Goal: Task Accomplishment & Management: Manage account settings

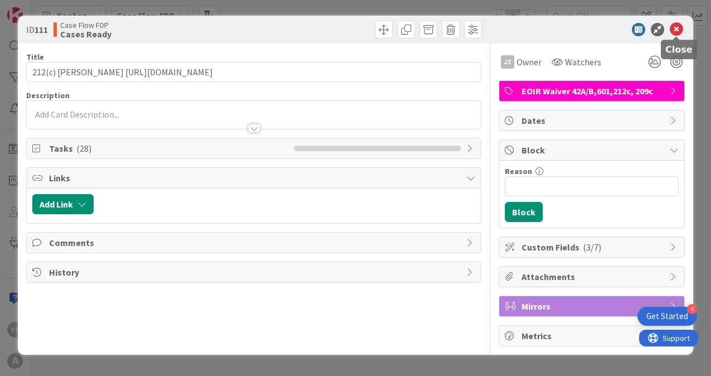
click at [678, 30] on icon at bounding box center [676, 29] width 13 height 13
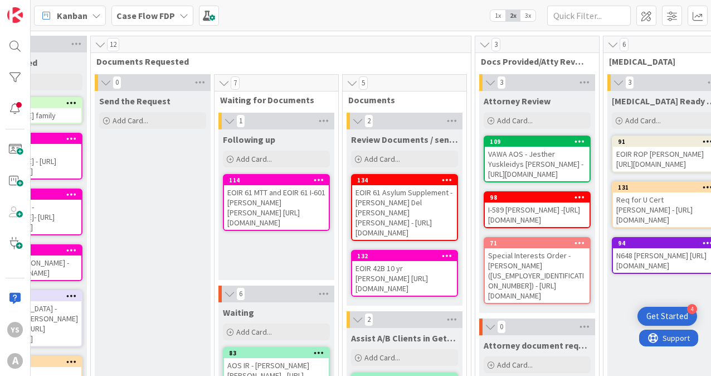
scroll to position [36, 71]
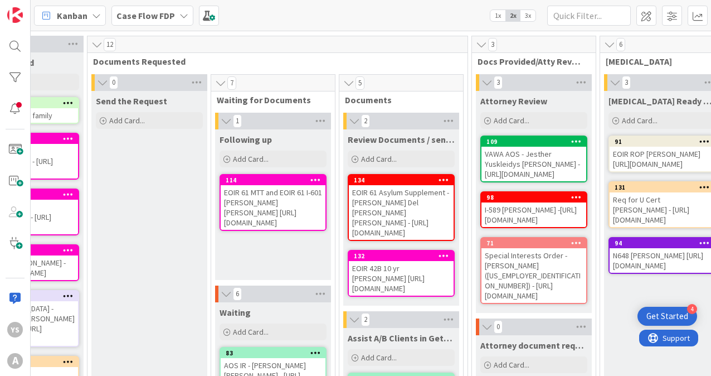
click at [382, 191] on div "EOIR 61 Asylum Supplement - [PERSON_NAME] Del [PERSON_NAME] [PERSON_NAME] - [UR…" at bounding box center [401, 212] width 105 height 55
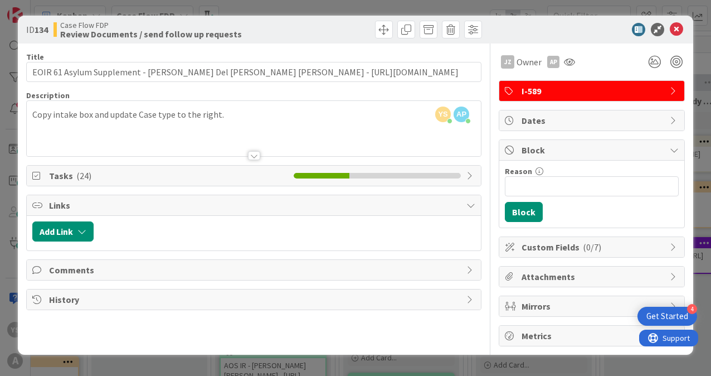
drag, startPoint x: 536, startPoint y: 33, endPoint x: 532, endPoint y: 13, distance: 20.6
click at [532, 13] on div "ID 134 Case Flow FDP Review Documents / send follow up requests Title 125 / 128…" at bounding box center [355, 188] width 711 height 376
click at [388, 9] on div "ID 134 Case Flow FDP Review Documents / send follow up requests Title 125 / 128…" at bounding box center [355, 188] width 711 height 376
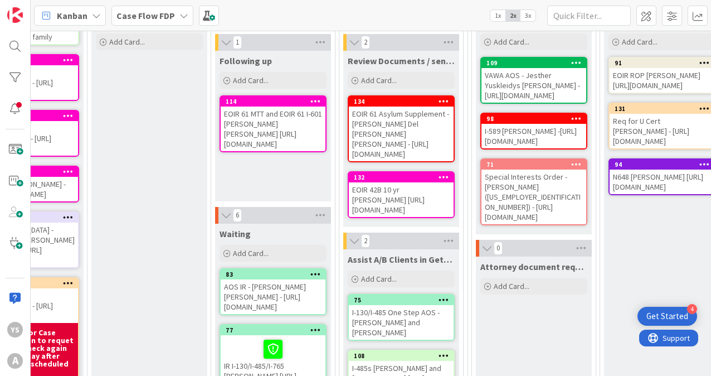
scroll to position [113, 71]
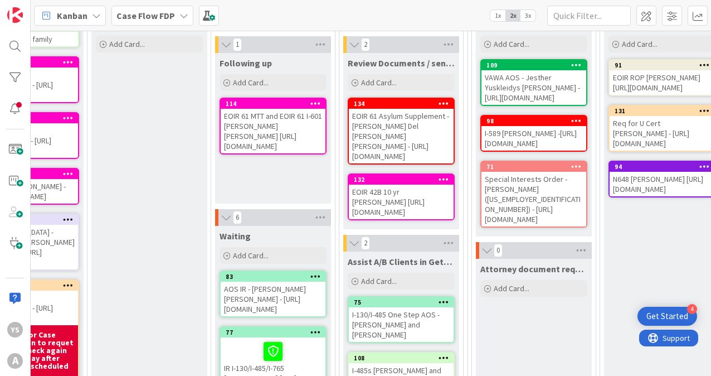
click at [513, 151] on div "I-589 [PERSON_NAME] -[URL][DOMAIN_NAME]" at bounding box center [534, 138] width 105 height 25
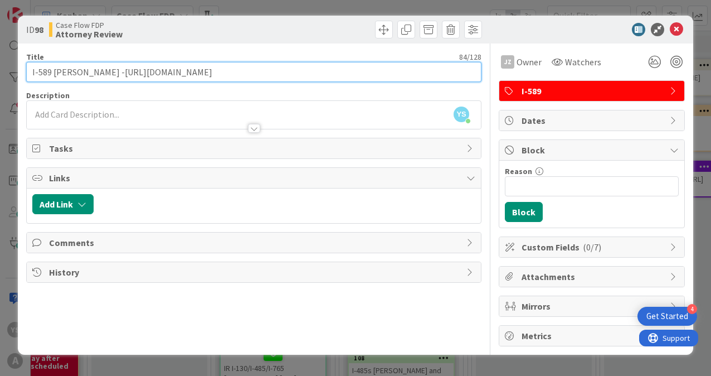
drag, startPoint x: 357, startPoint y: 72, endPoint x: 109, endPoint y: 64, distance: 247.7
click at [109, 64] on input "I-589 [PERSON_NAME] -[URL][DOMAIN_NAME]" at bounding box center [253, 72] width 455 height 20
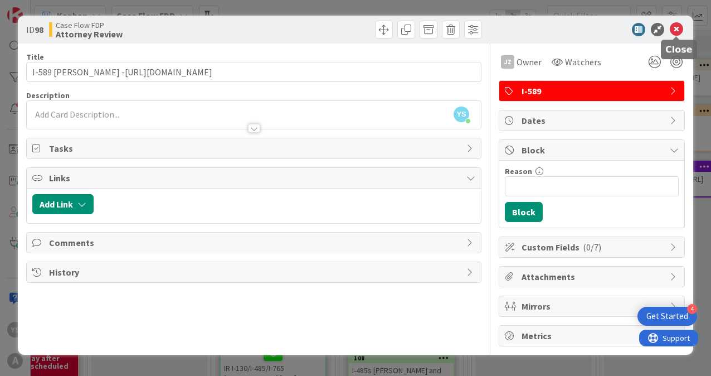
click at [679, 27] on icon at bounding box center [676, 29] width 13 height 13
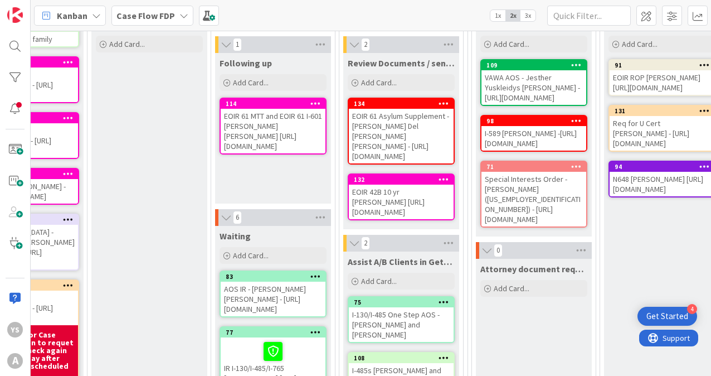
scroll to position [113, 0]
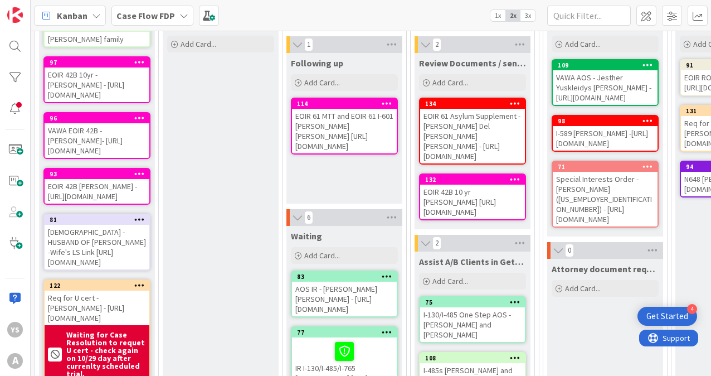
click at [441, 130] on div "EOIR 61 Asylum Supplement - [PERSON_NAME] Del [PERSON_NAME] [PERSON_NAME] - [UR…" at bounding box center [472, 136] width 105 height 55
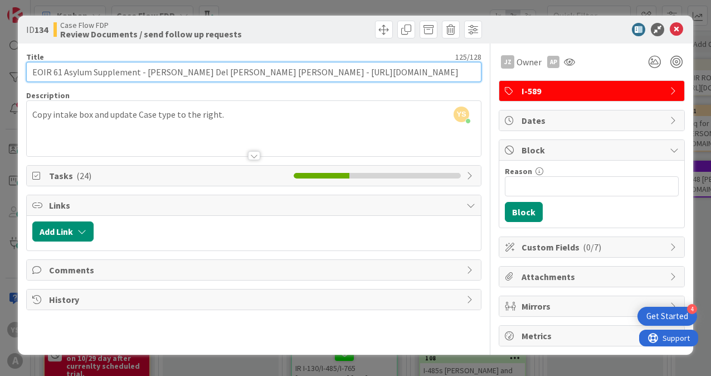
scroll to position [0, 32]
drag, startPoint x: 267, startPoint y: 71, endPoint x: 495, endPoint y: 74, distance: 227.5
click at [495, 74] on div "Title 125 / 128 EOIR 61 Asylum Supplement - [PERSON_NAME] Del [PERSON_NAME] [PE…" at bounding box center [355, 194] width 659 height 303
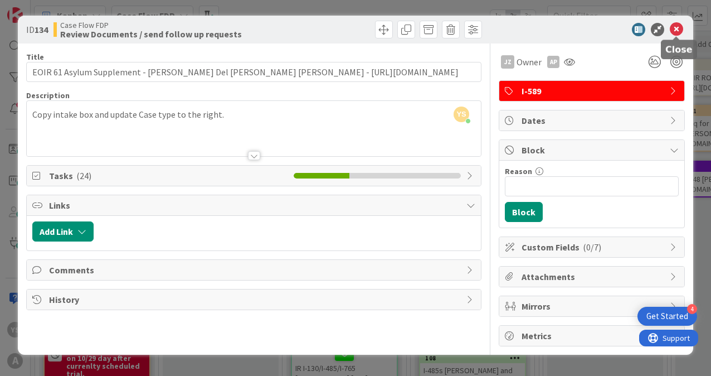
scroll to position [0, 0]
click at [675, 31] on icon at bounding box center [676, 29] width 13 height 13
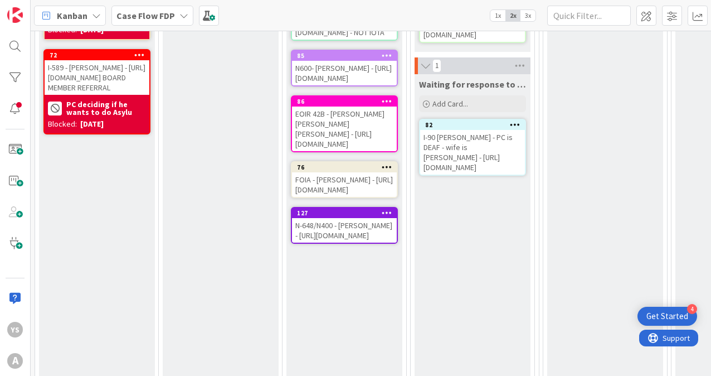
scroll to position [472, 0]
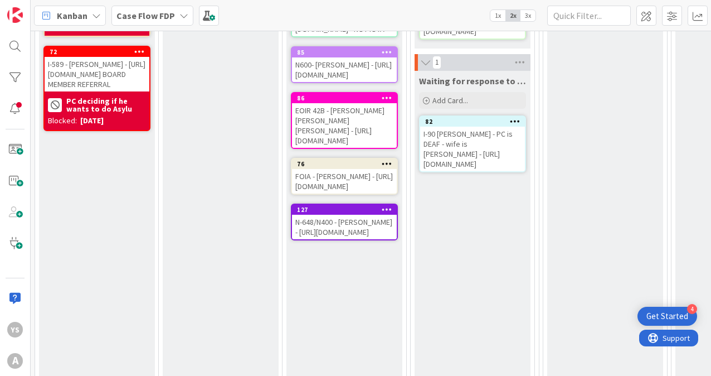
click at [425, 68] on icon at bounding box center [426, 62] width 12 height 11
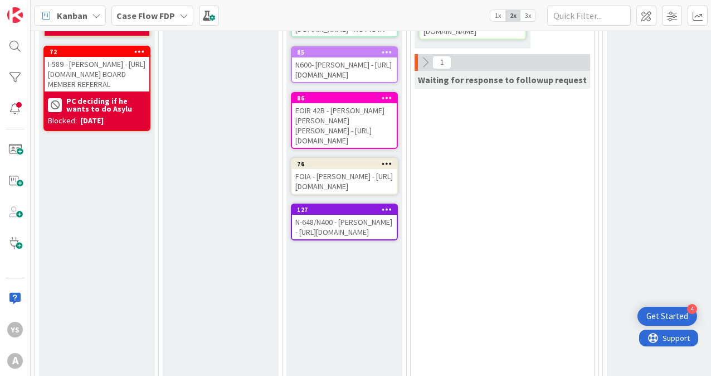
click at [425, 69] on icon at bounding box center [425, 62] width 12 height 12
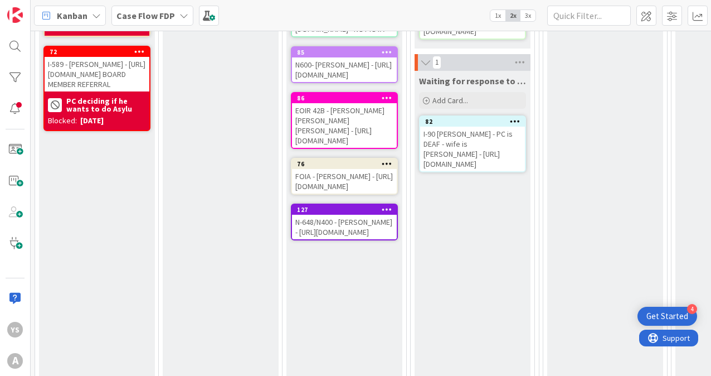
click at [464, 171] on div "I-90 [PERSON_NAME] - PC is DEAF - wife is [PERSON_NAME] - [URL][DOMAIN_NAME]" at bounding box center [472, 149] width 105 height 45
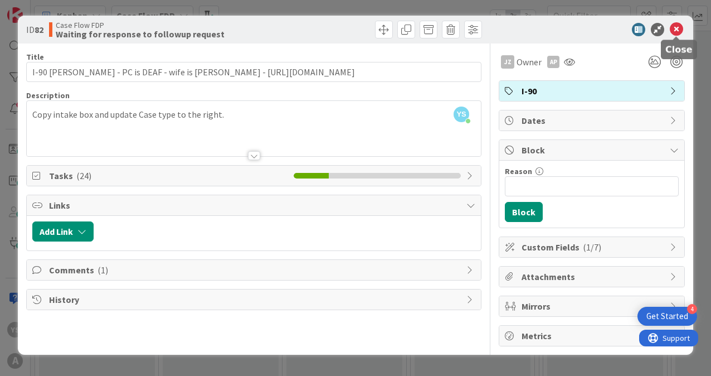
click at [682, 31] on icon at bounding box center [676, 29] width 13 height 13
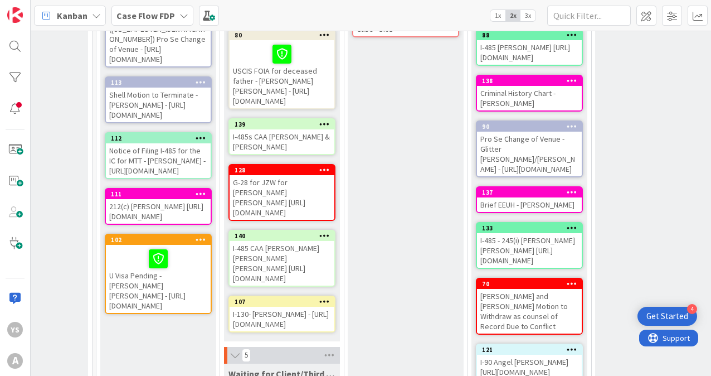
scroll to position [144, 1424]
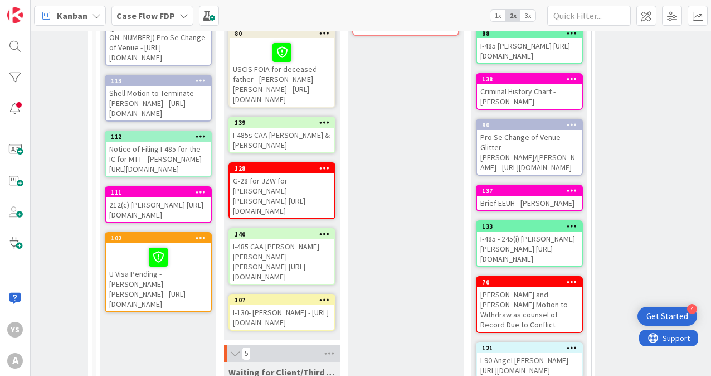
click at [323, 238] on icon at bounding box center [324, 234] width 11 height 8
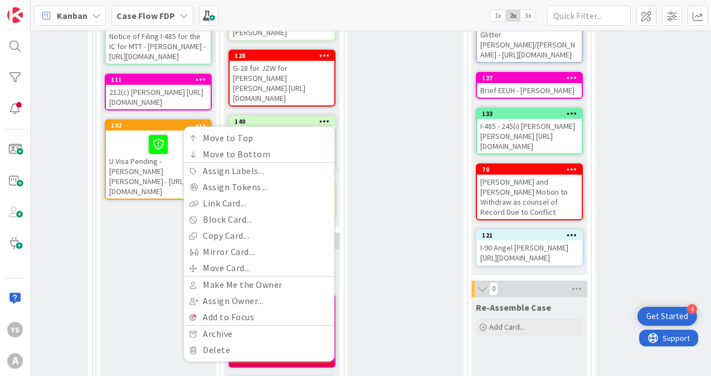
scroll to position [274, 1424]
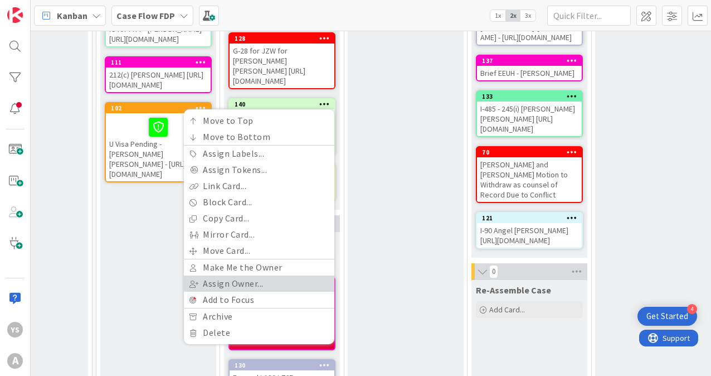
click at [236, 292] on link "Assign Owner..." at bounding box center [259, 283] width 151 height 16
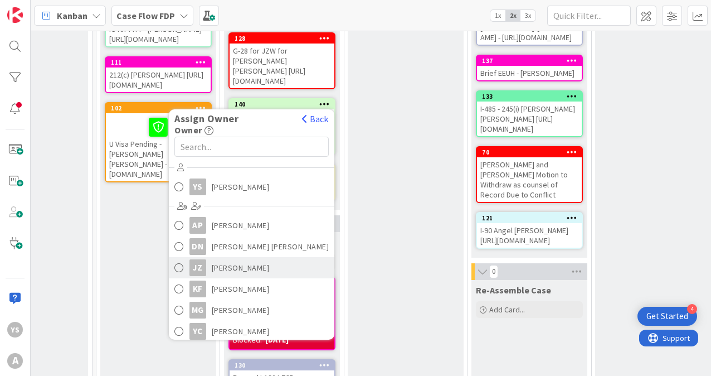
click at [184, 276] on span at bounding box center [179, 267] width 9 height 17
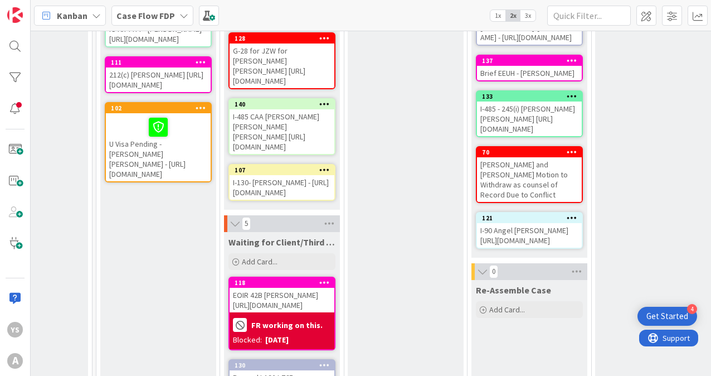
click at [321, 108] on icon at bounding box center [324, 104] width 11 height 8
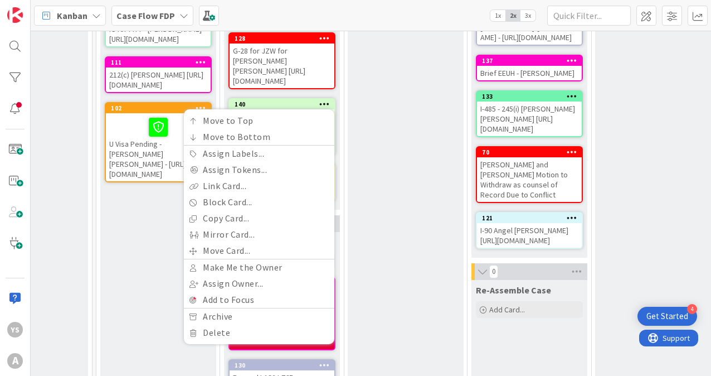
click at [420, 155] on div "Ready for Attorney Work Add Card... 79 [PERSON_NAME] and [PERSON_NAME] - Patern…" at bounding box center [406, 214] width 116 height 801
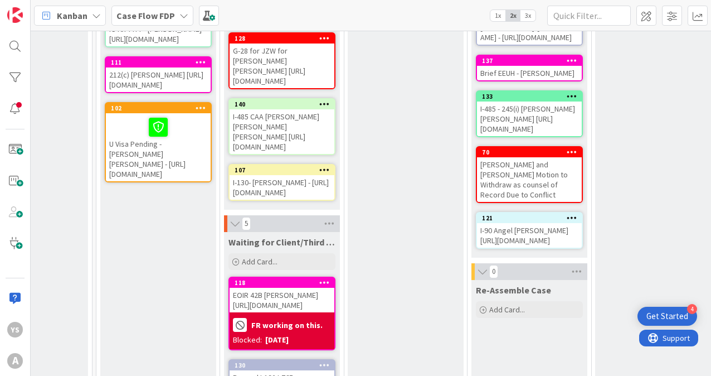
click at [279, 139] on div "I-485 CAA [PERSON_NAME] [PERSON_NAME] [PERSON_NAME] [URL][DOMAIN_NAME]" at bounding box center [282, 131] width 105 height 45
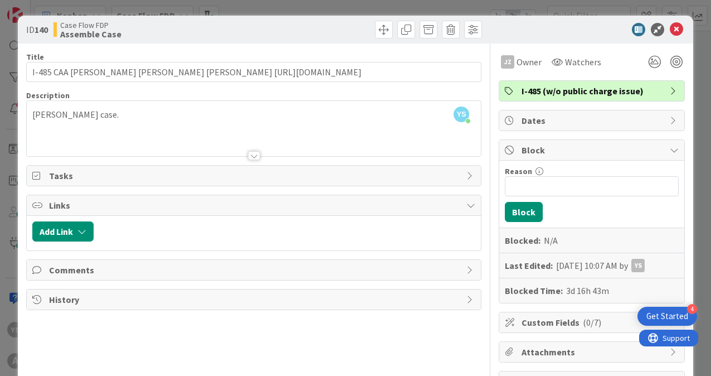
drag, startPoint x: 570, startPoint y: 62, endPoint x: 520, endPoint y: 25, distance: 62.9
click at [520, 25] on div at bounding box center [586, 29] width 197 height 13
click at [566, 62] on span "Watchers" at bounding box center [583, 61] width 36 height 13
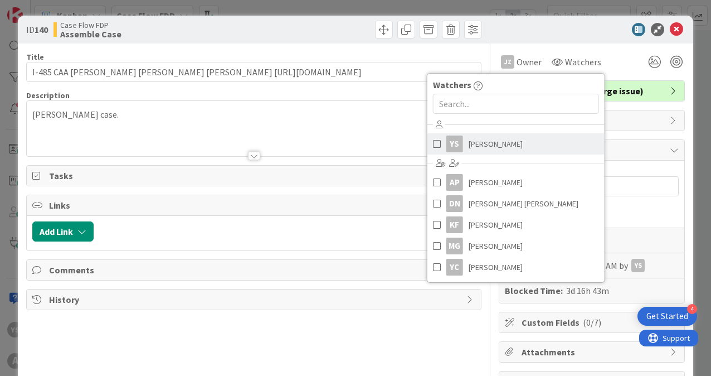
click at [433, 143] on span at bounding box center [437, 143] width 8 height 17
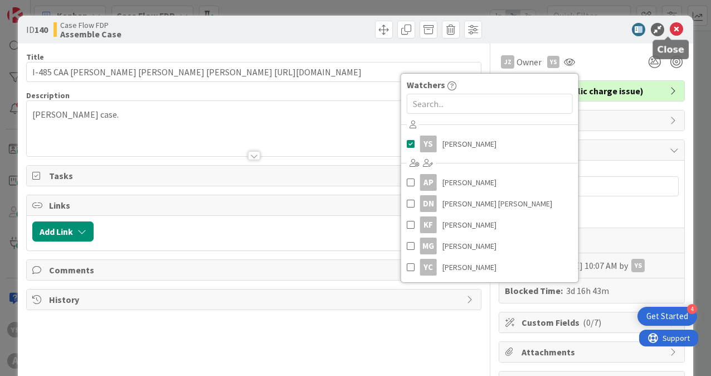
click at [671, 30] on icon at bounding box center [676, 29] width 13 height 13
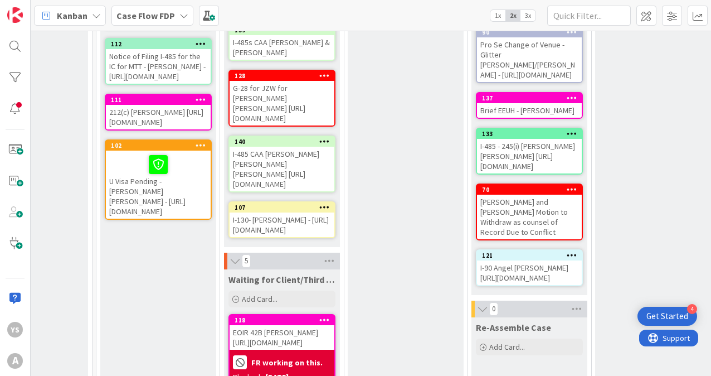
scroll to position [238, 1424]
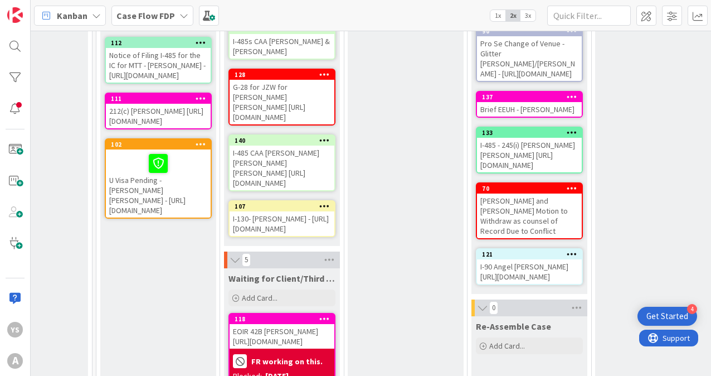
click at [292, 105] on div "G-28 for JZW for [PERSON_NAME] [PERSON_NAME] [URL][DOMAIN_NAME]" at bounding box center [282, 102] width 105 height 45
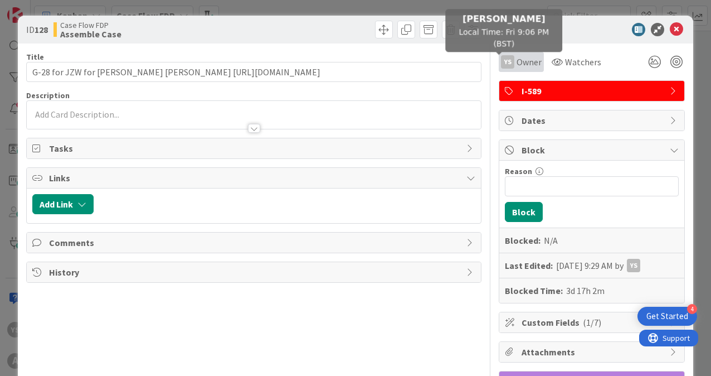
click at [503, 63] on div "YS" at bounding box center [507, 61] width 13 height 13
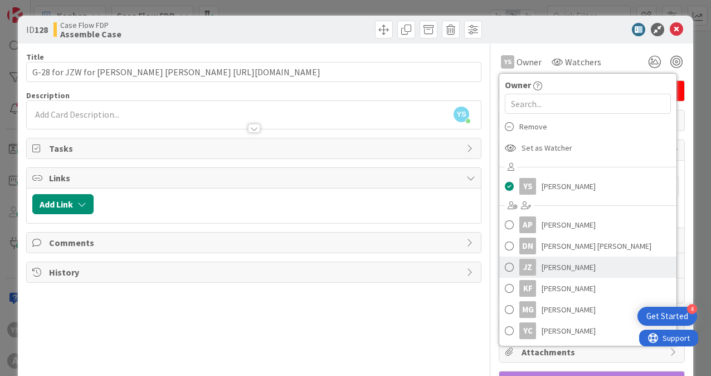
click at [505, 268] on span at bounding box center [509, 267] width 9 height 17
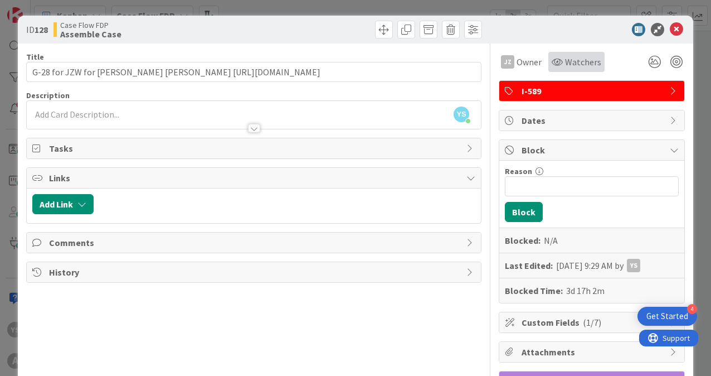
click at [566, 66] on span "Watchers" at bounding box center [583, 61] width 36 height 13
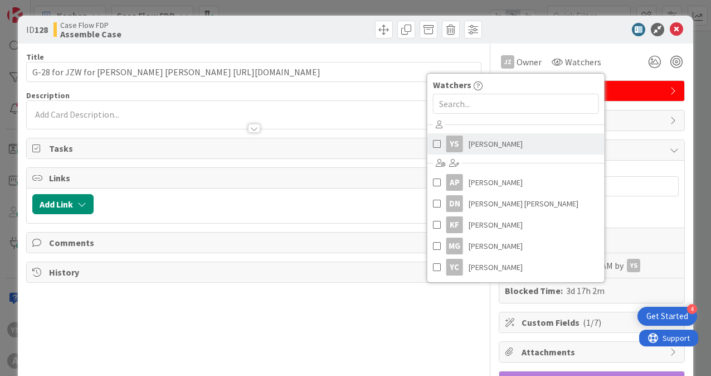
click at [433, 143] on span at bounding box center [437, 143] width 8 height 17
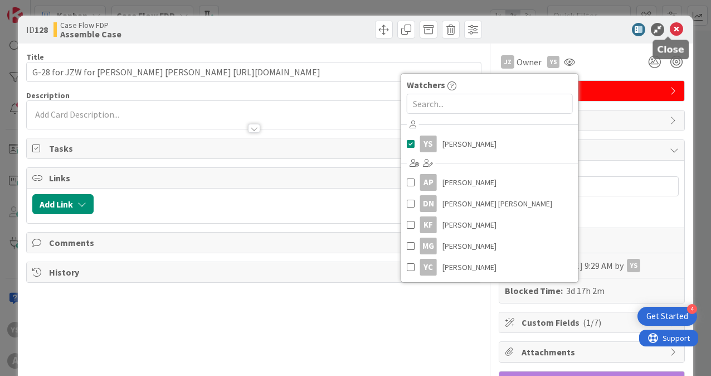
click at [671, 30] on icon at bounding box center [676, 29] width 13 height 13
